Goal: Navigation & Orientation: Find specific page/section

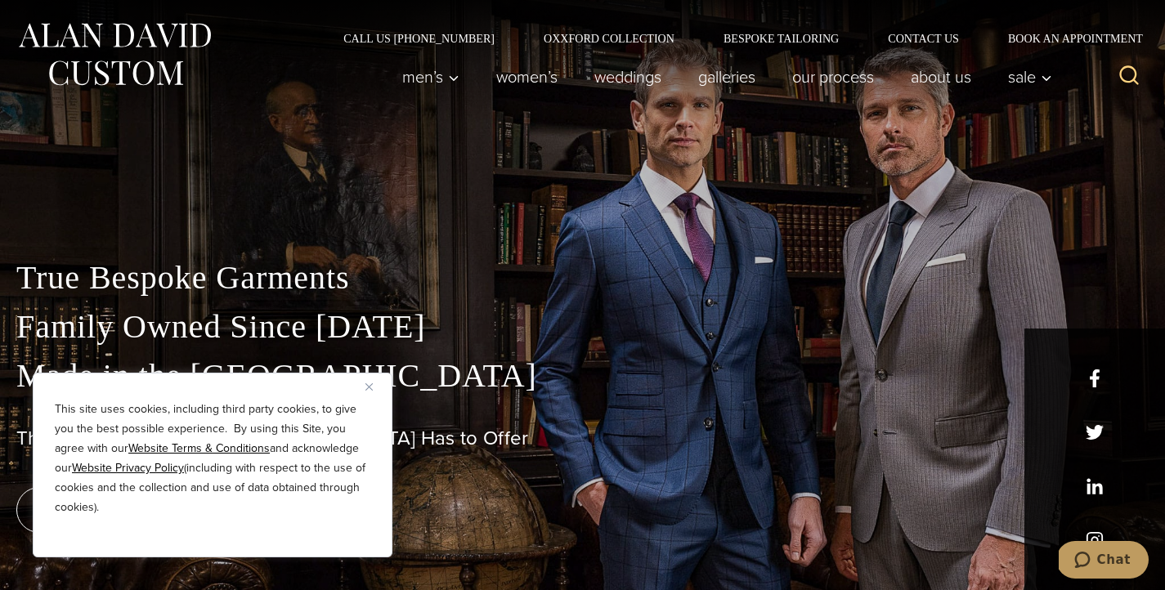
click at [367, 387] on img "Close" at bounding box center [368, 386] width 7 height 7
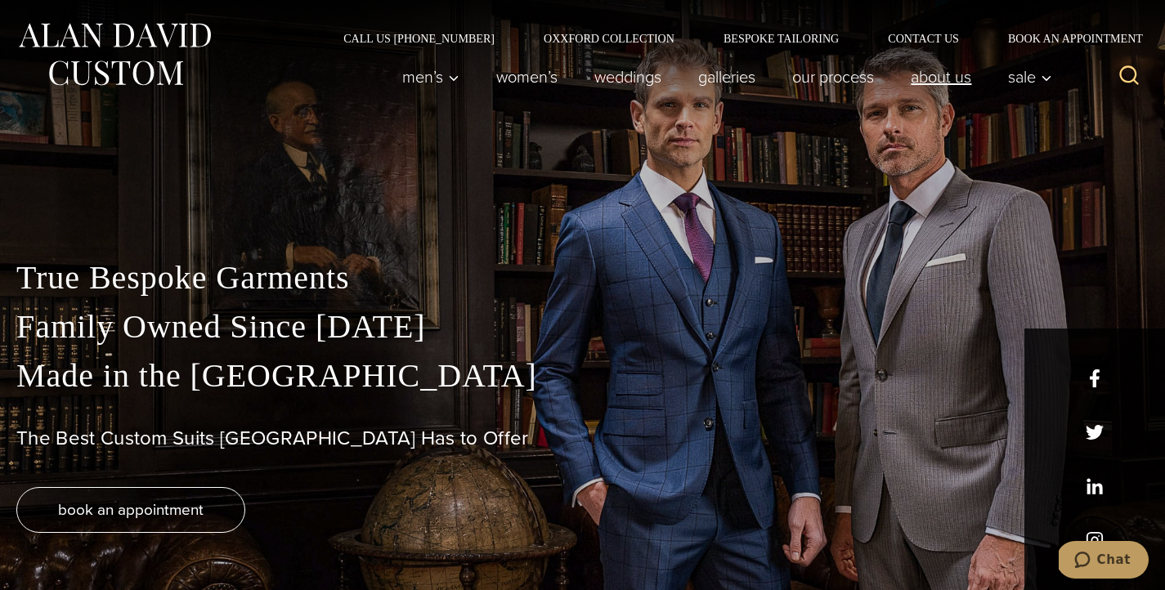
click at [954, 77] on link "About Us" at bounding box center [941, 76] width 97 height 33
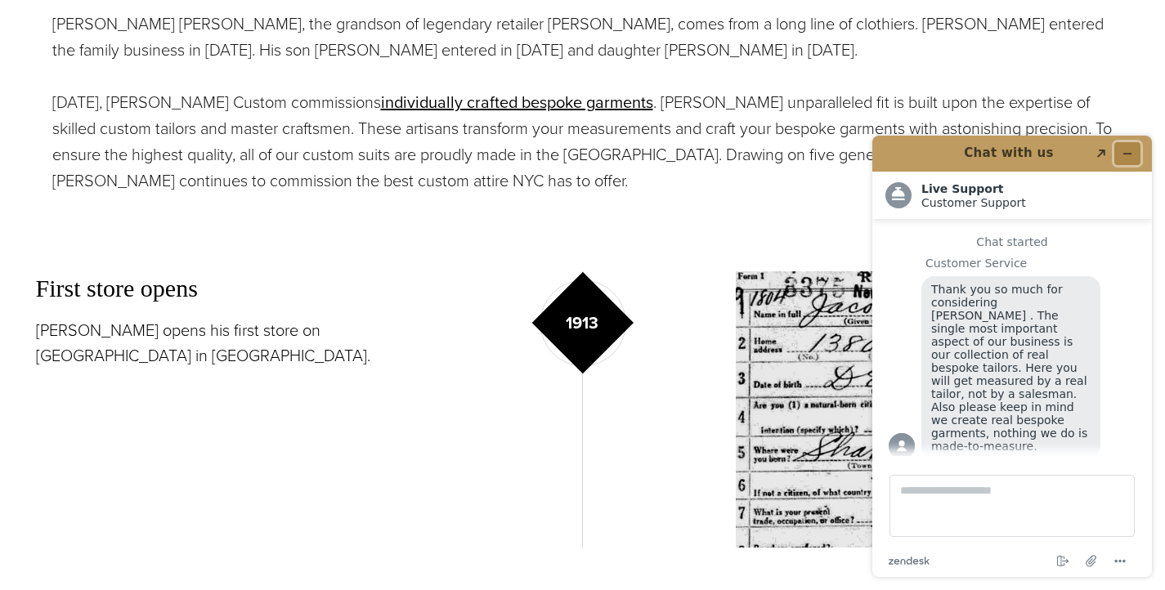
click at [1132, 157] on icon "Minimize widget" at bounding box center [1126, 153] width 11 height 11
